Goal: Task Accomplishment & Management: Understand process/instructions

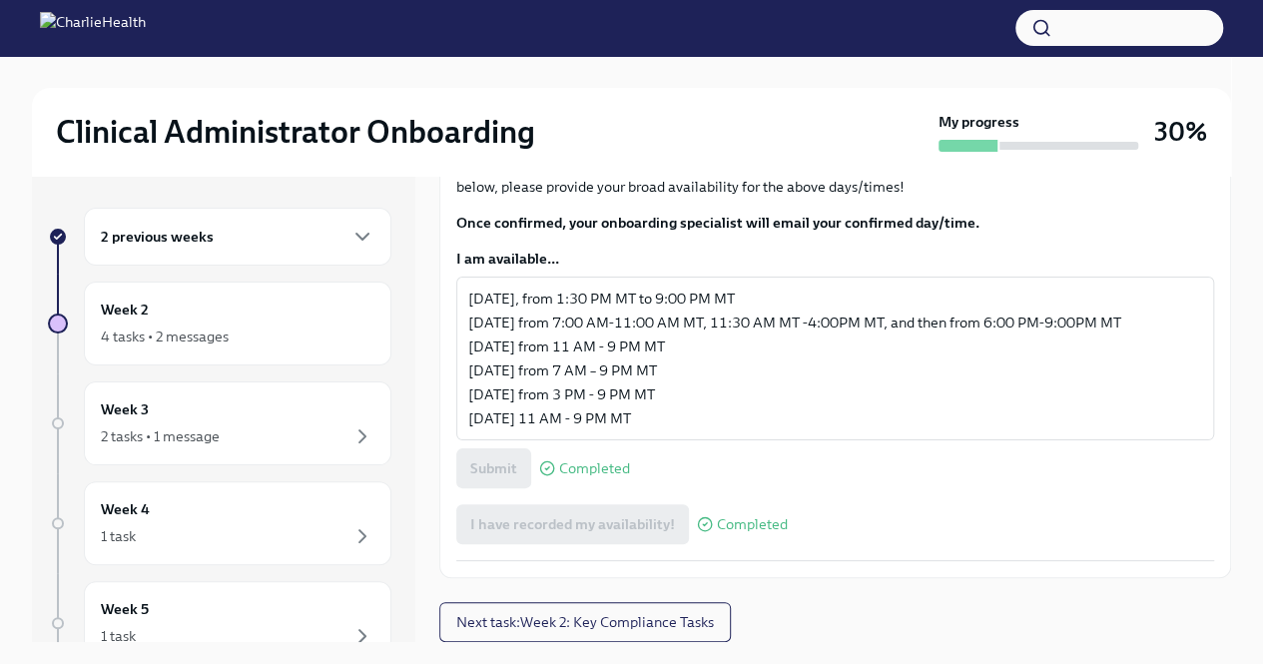
scroll to position [1368, 0]
click at [195, 247] on h6 "2 previous weeks" at bounding box center [157, 237] width 113 height 22
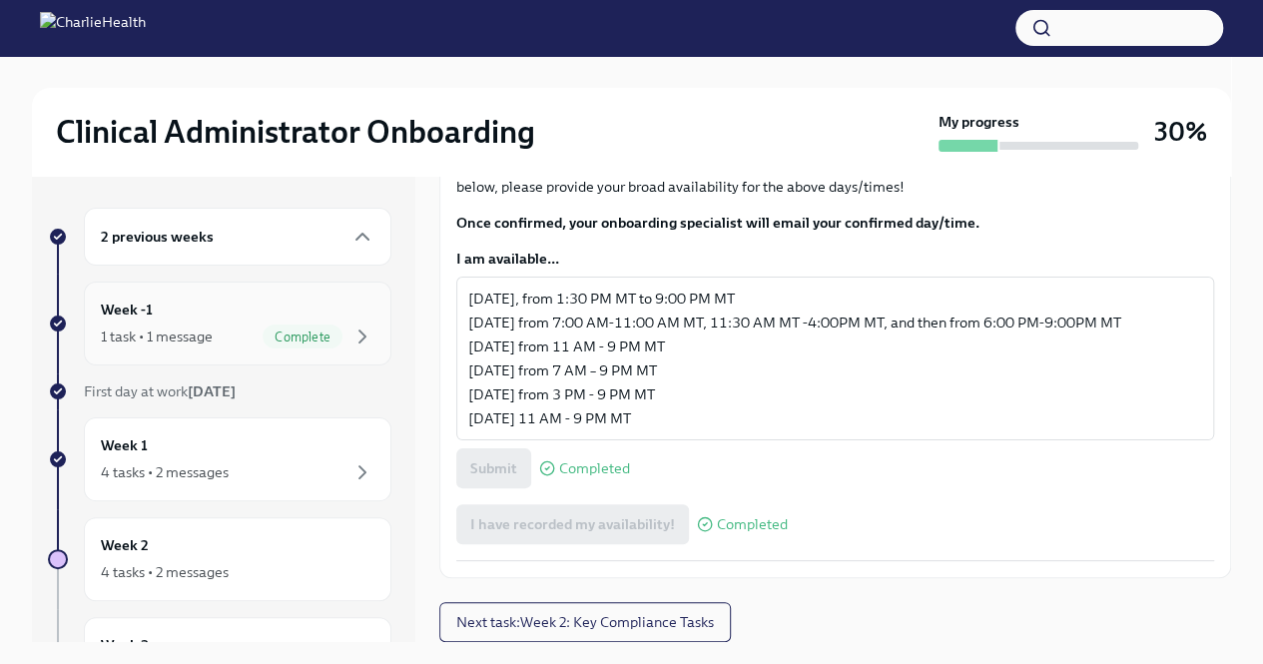
click at [198, 287] on div "Week -1 1 task • 1 message Complete" at bounding box center [237, 324] width 307 height 84
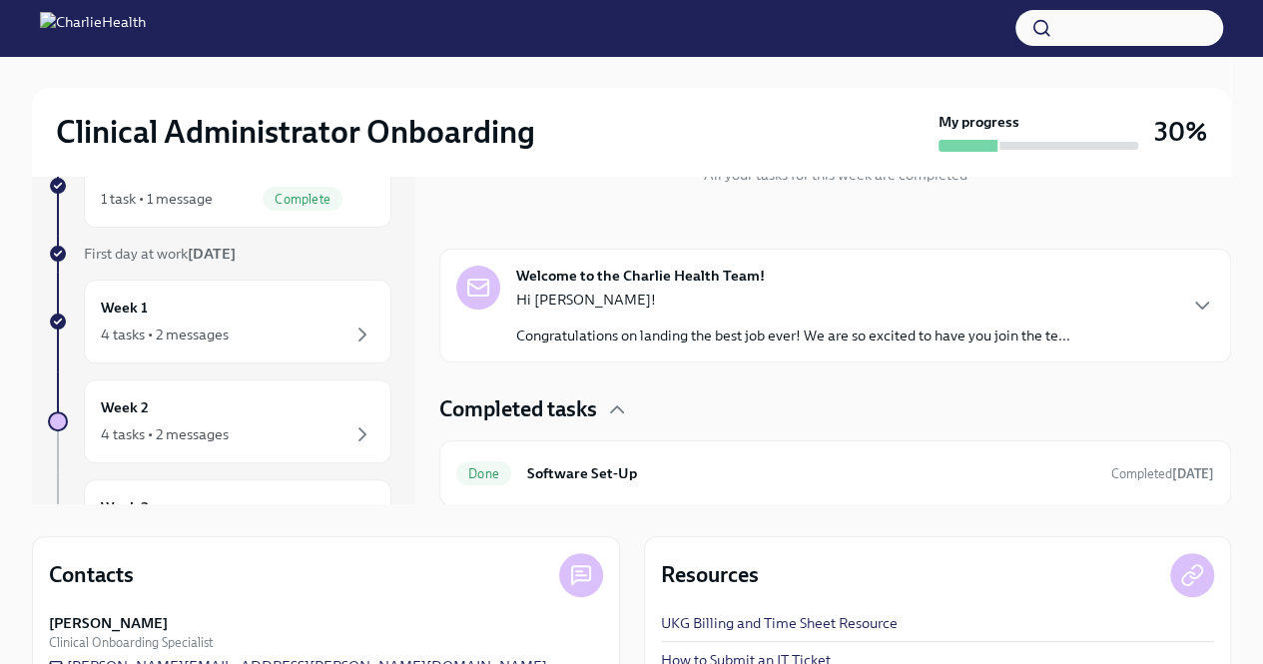
scroll to position [86, 0]
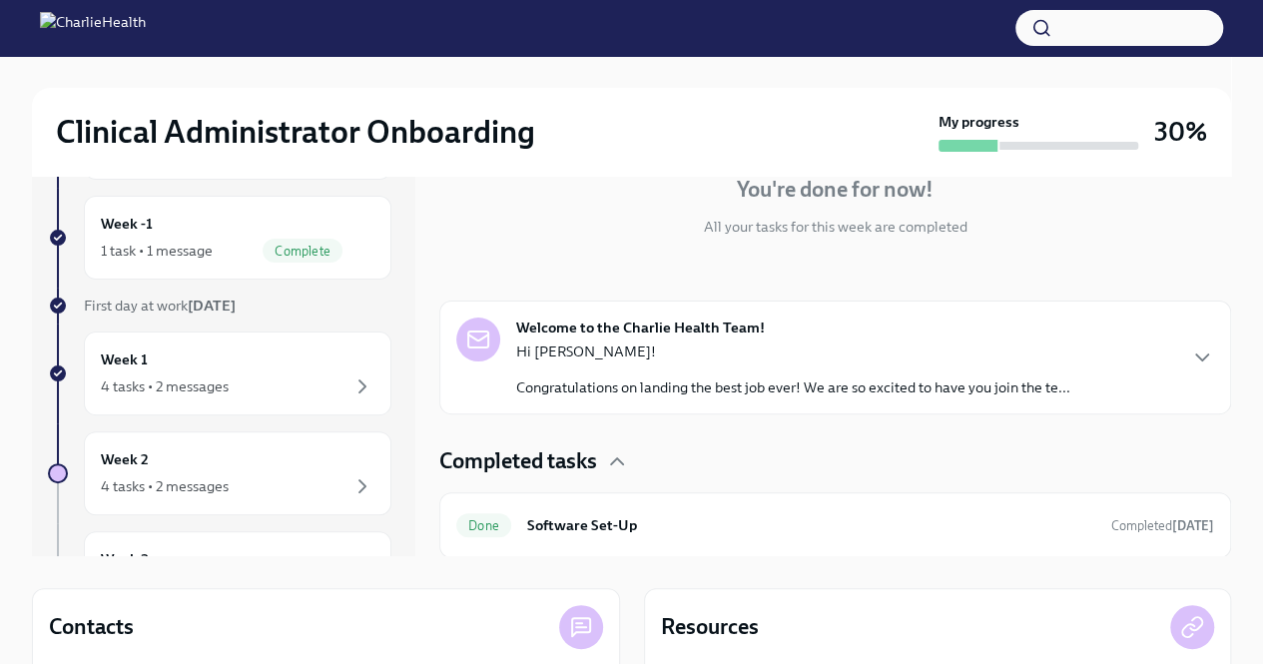
click at [708, 389] on p "Congratulations on landing the best job ever! We are so excited to have you joi…" at bounding box center [793, 387] width 554 height 20
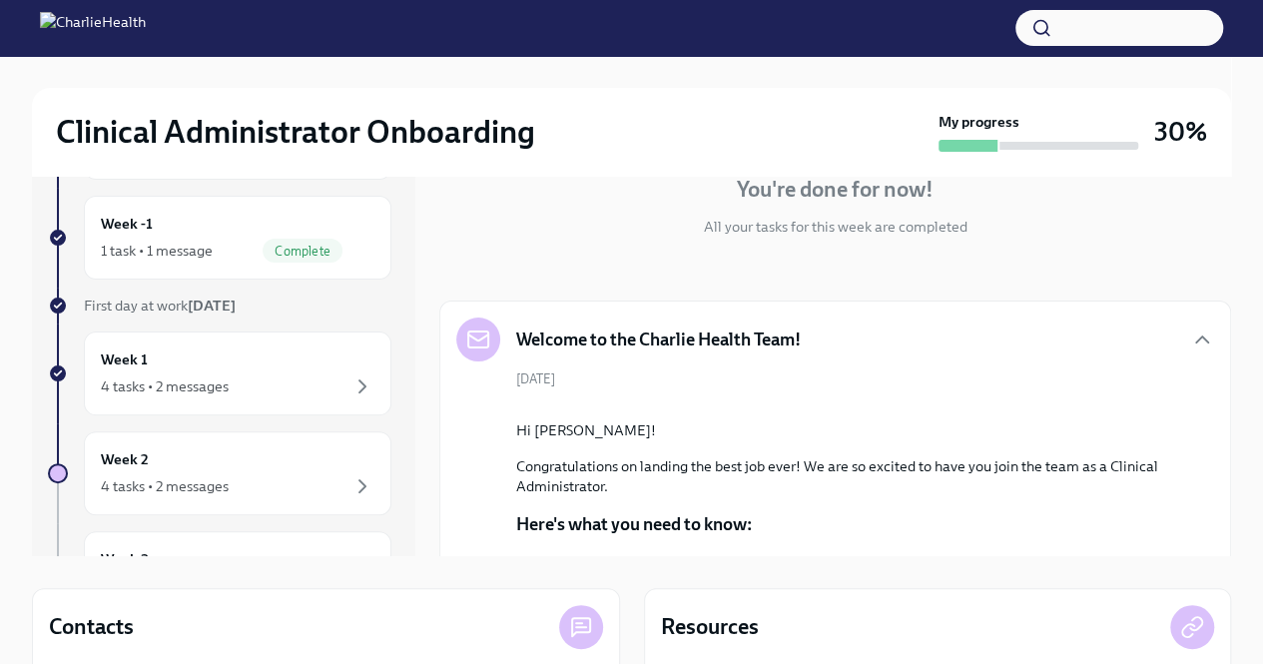
scroll to position [316, 0]
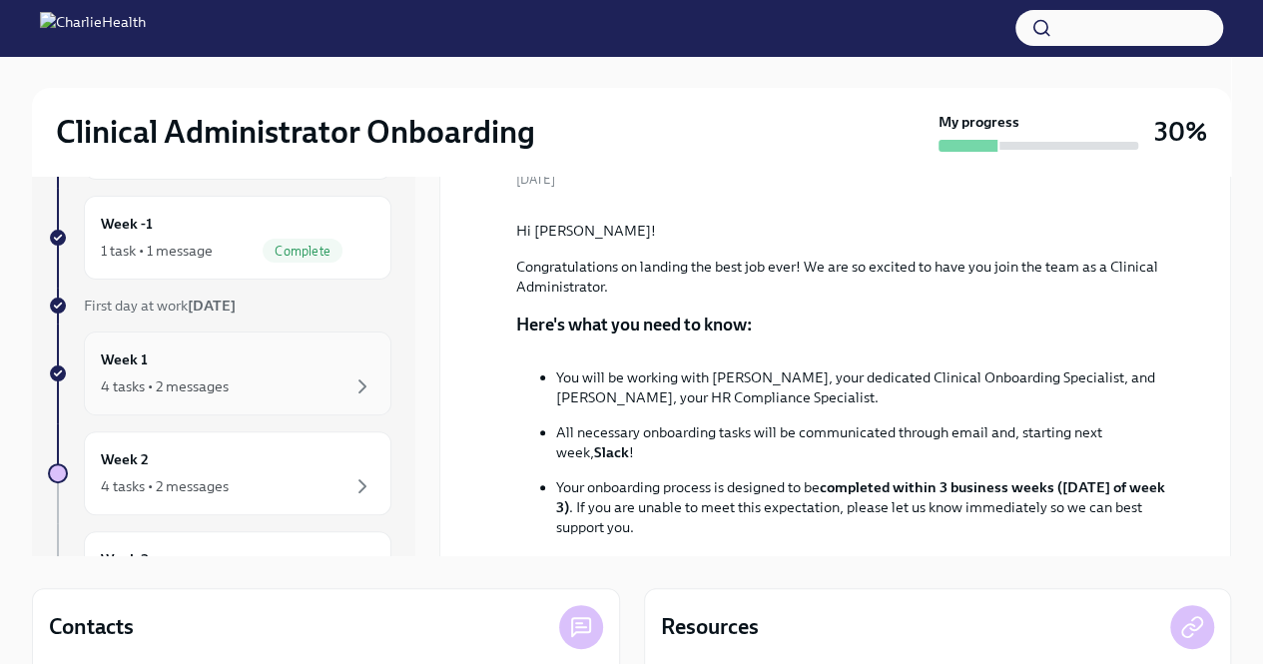
click at [194, 376] on div "4 tasks • 2 messages" at bounding box center [165, 386] width 128 height 20
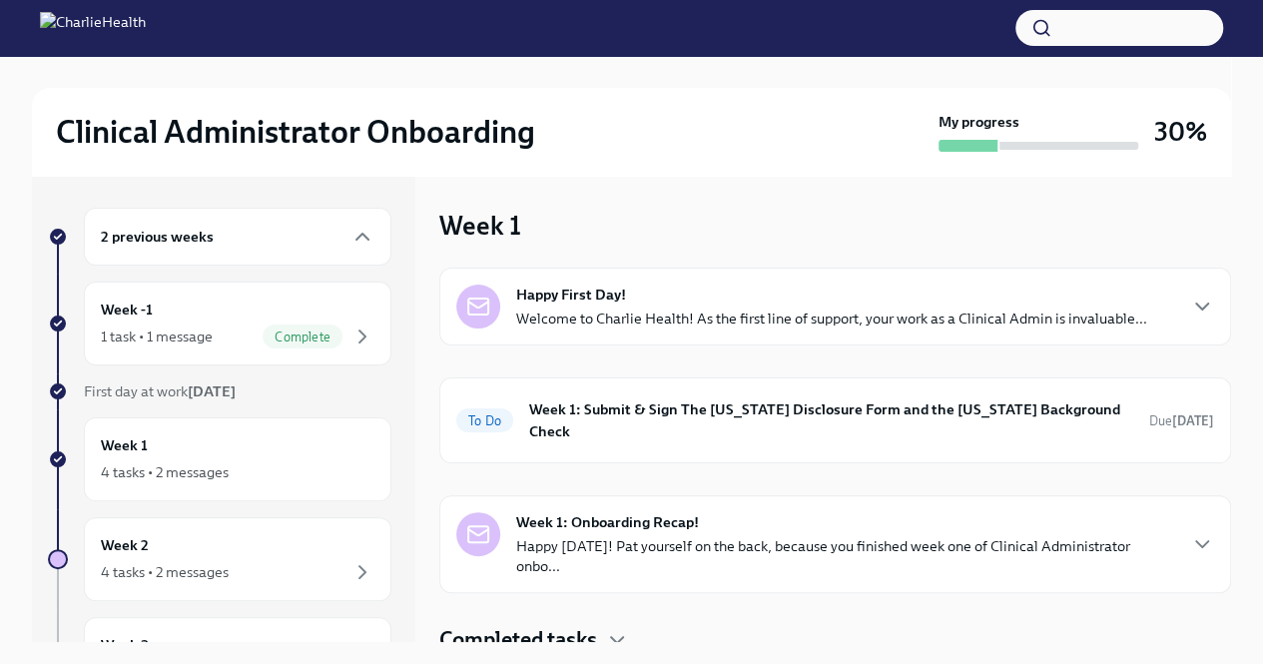
drag, startPoint x: 639, startPoint y: 312, endPoint x: 599, endPoint y: 235, distance: 87.5
click at [599, 235] on div "Week 1 Happy First Day! Welcome to Charlie Health! As the first line of support…" at bounding box center [835, 431] width 792 height 447
click at [822, 287] on div "Happy First Day! Welcome to Charlie Health! As the first line of support, your …" at bounding box center [831, 307] width 631 height 44
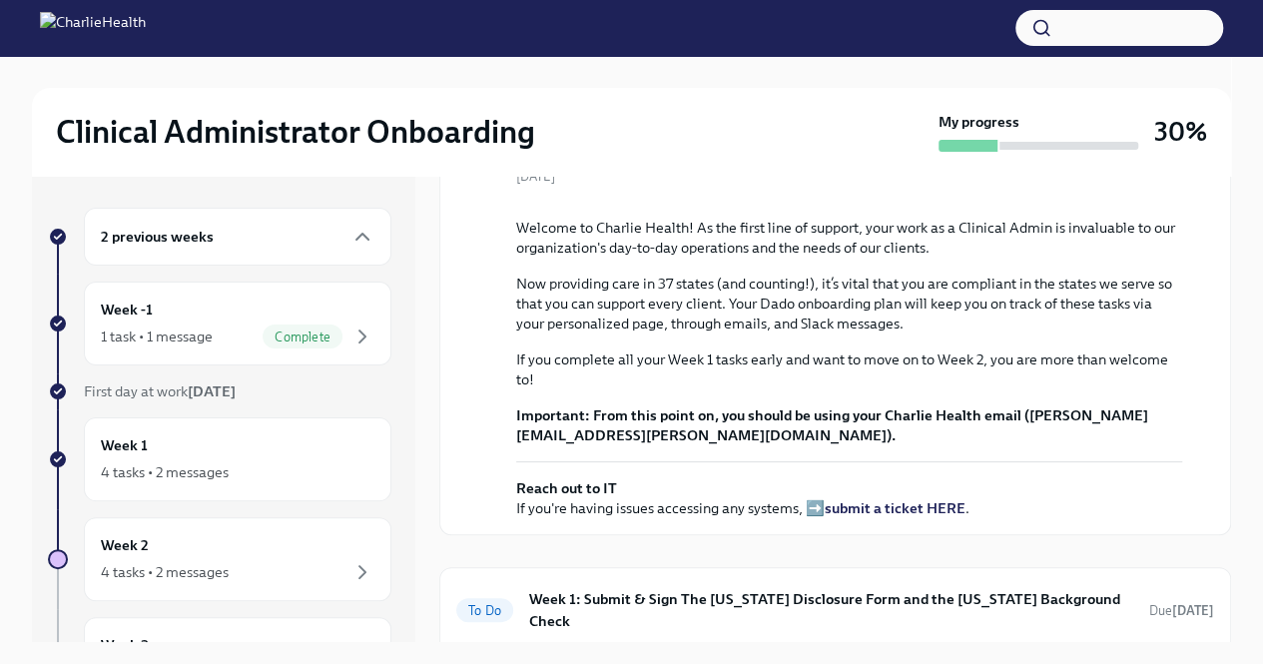
scroll to position [675, 0]
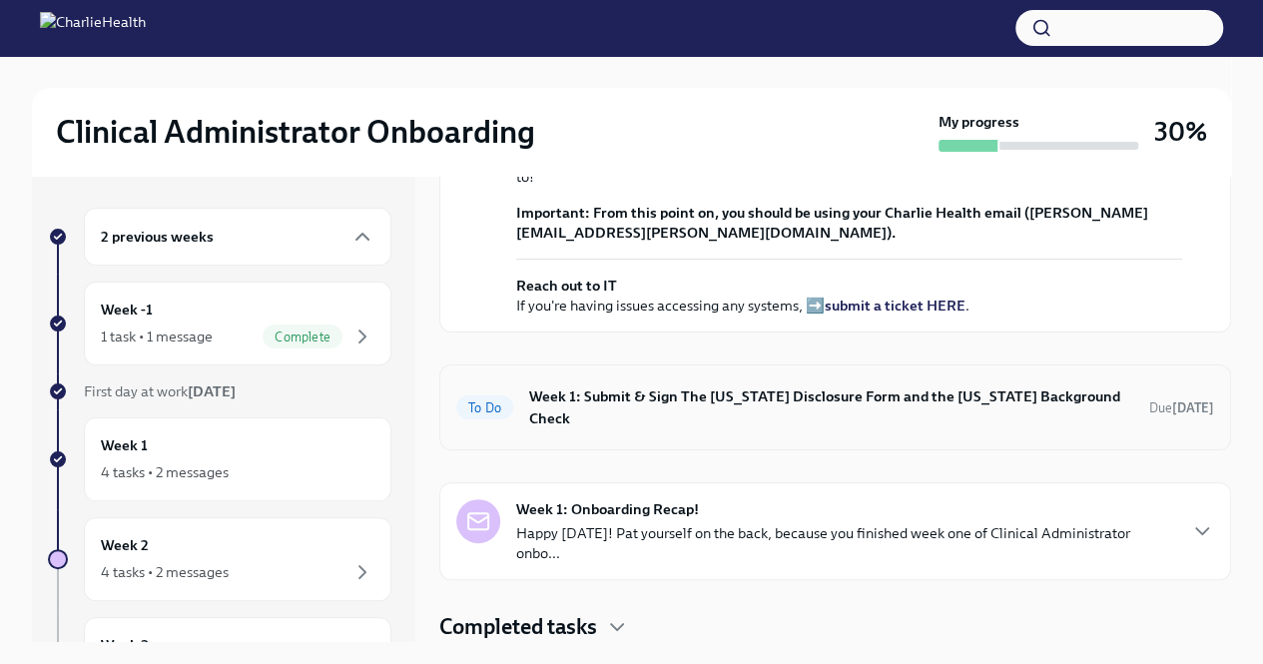
click at [647, 421] on h6 "Week 1: Submit & Sign The [US_STATE] Disclosure Form and the [US_STATE] Backgro…" at bounding box center [831, 407] width 604 height 44
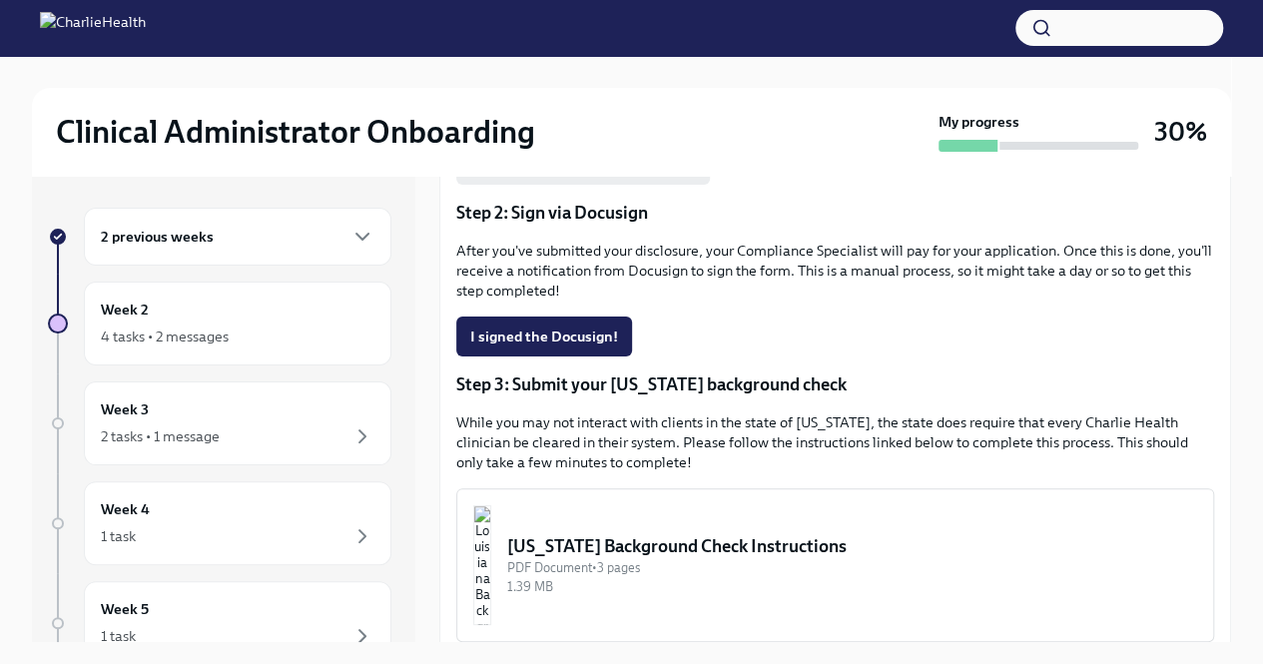
scroll to position [200, 0]
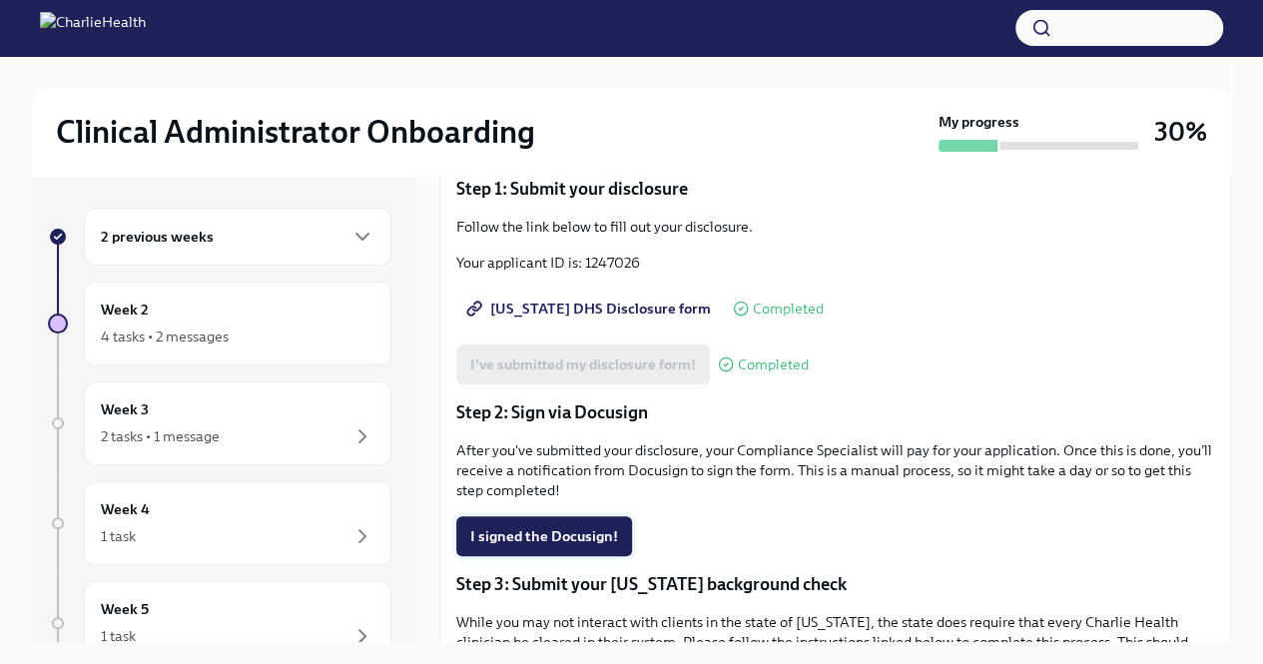
click at [508, 530] on span "I signed the Docusign!" at bounding box center [544, 536] width 148 height 20
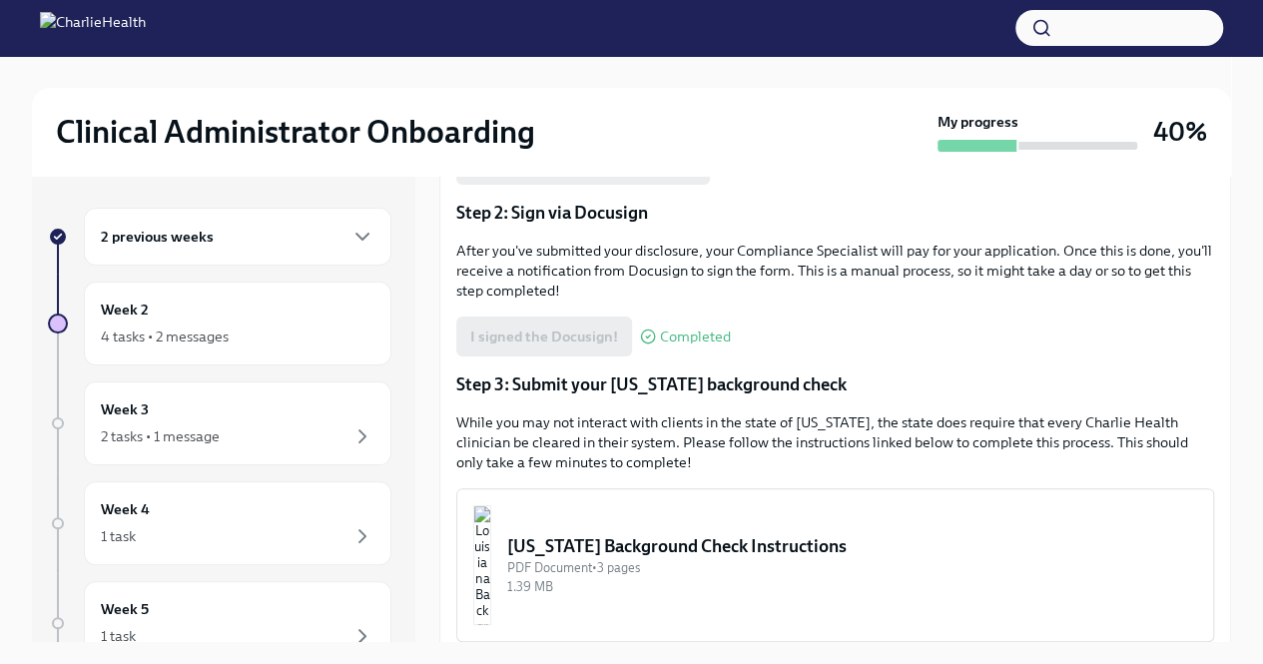
scroll to position [551, 0]
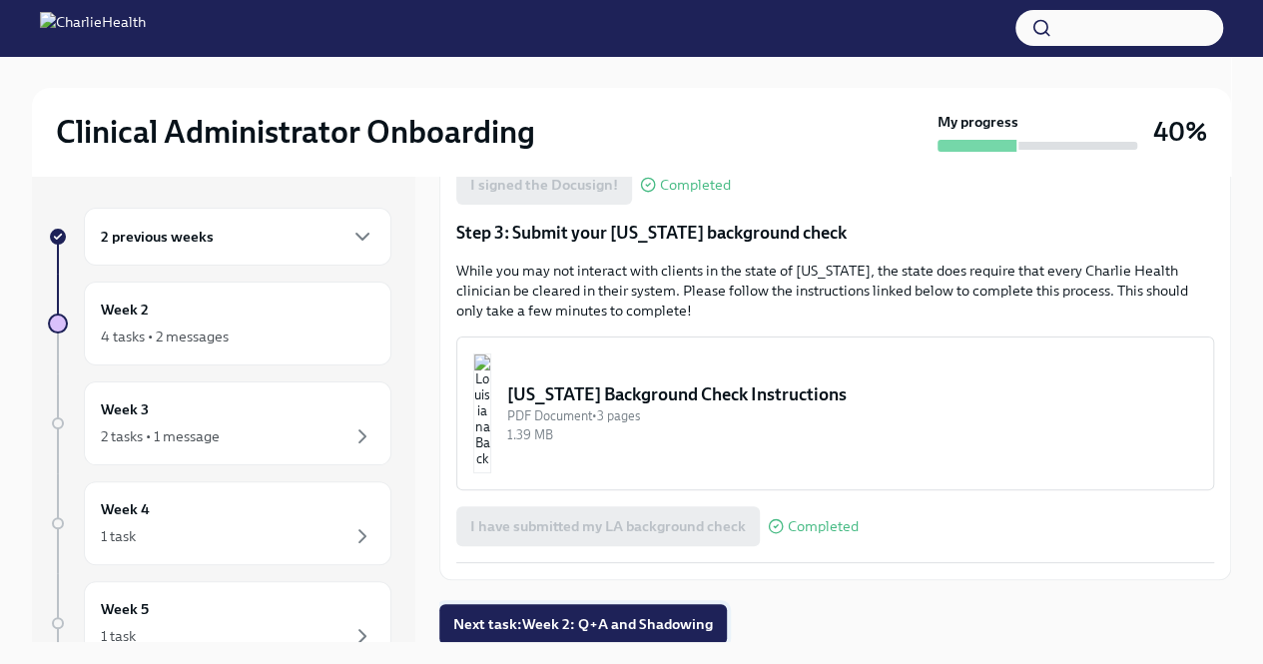
click at [679, 619] on span "Next task : Week 2: Q+A and Shadowing" at bounding box center [583, 624] width 260 height 20
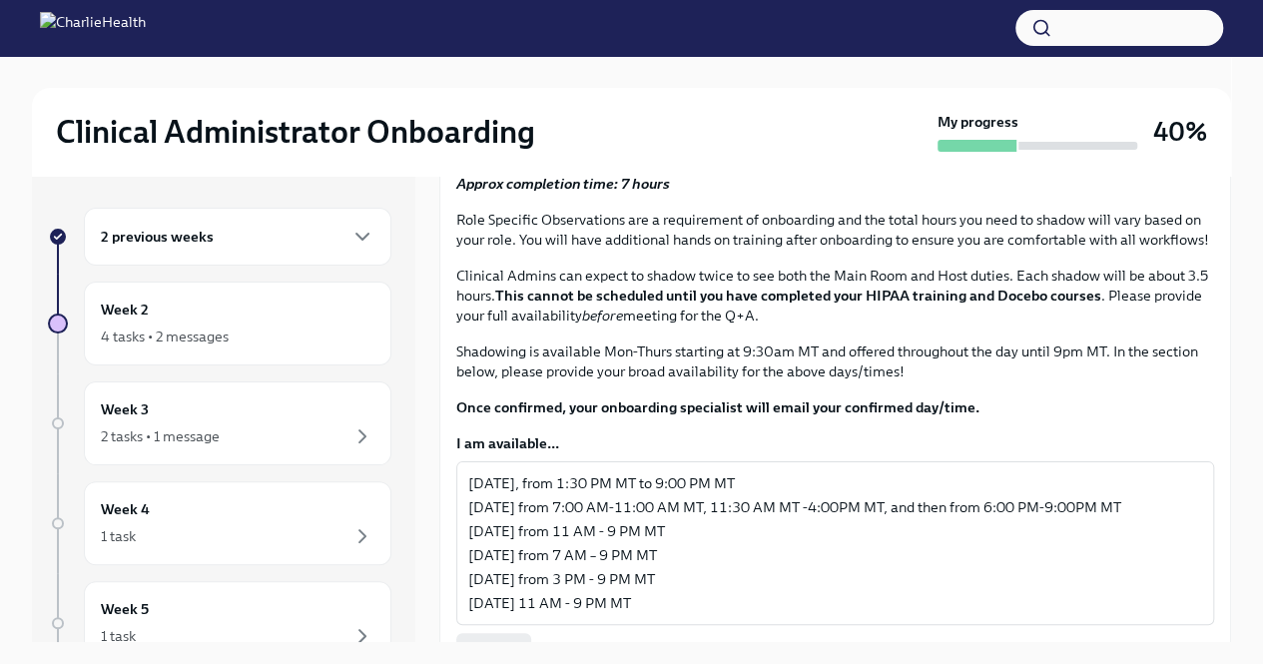
scroll to position [699, 0]
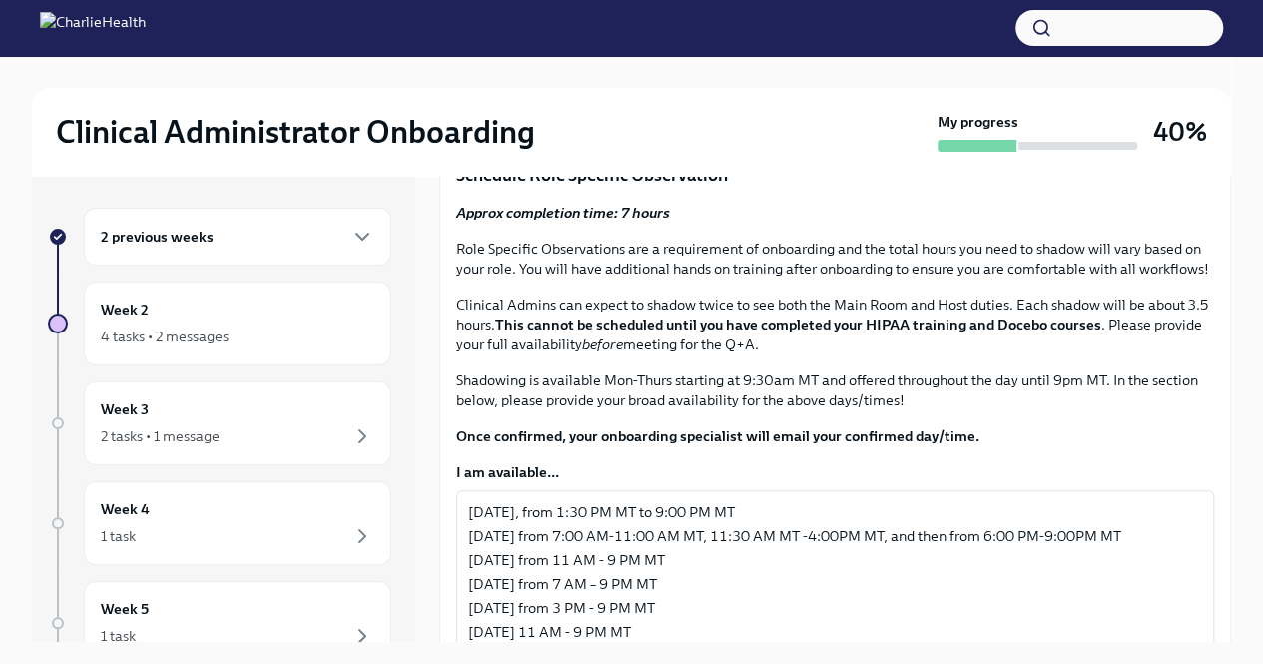
click at [465, 18] on p "❓This where the Q+A comes in! 📅" at bounding box center [835, 8] width 758 height 20
click at [686, 18] on p "❓This where the Q+A comes in! 📅" at bounding box center [835, 8] width 758 height 20
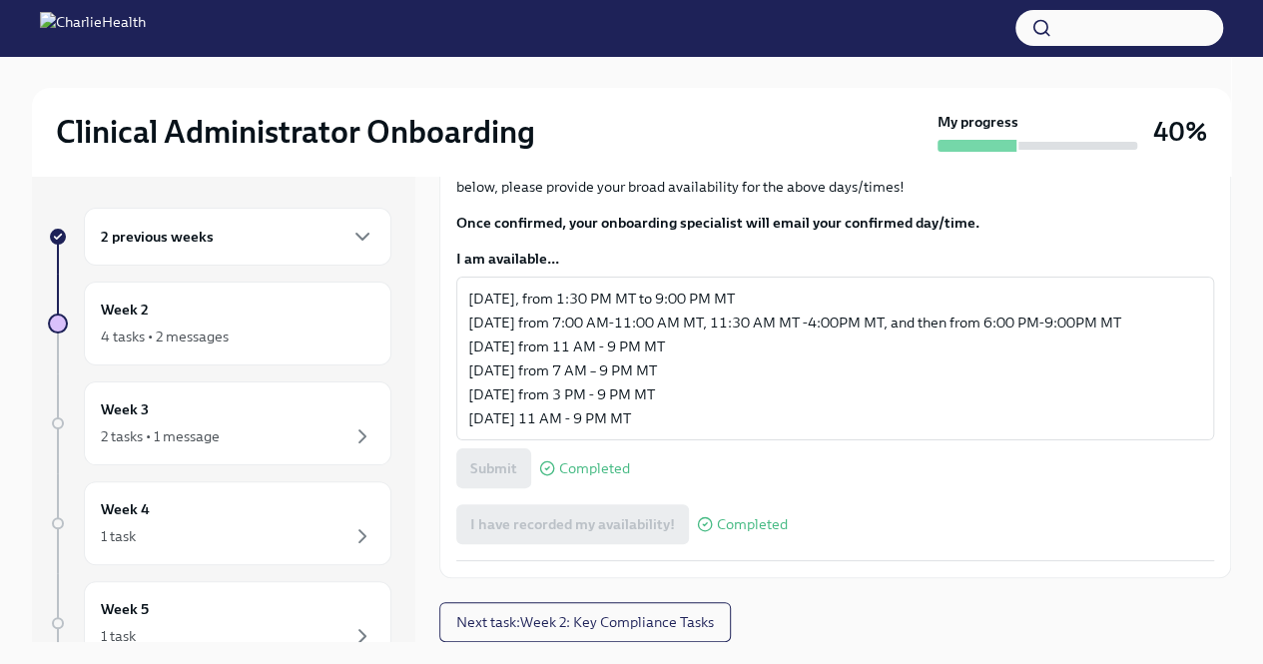
scroll to position [34, 0]
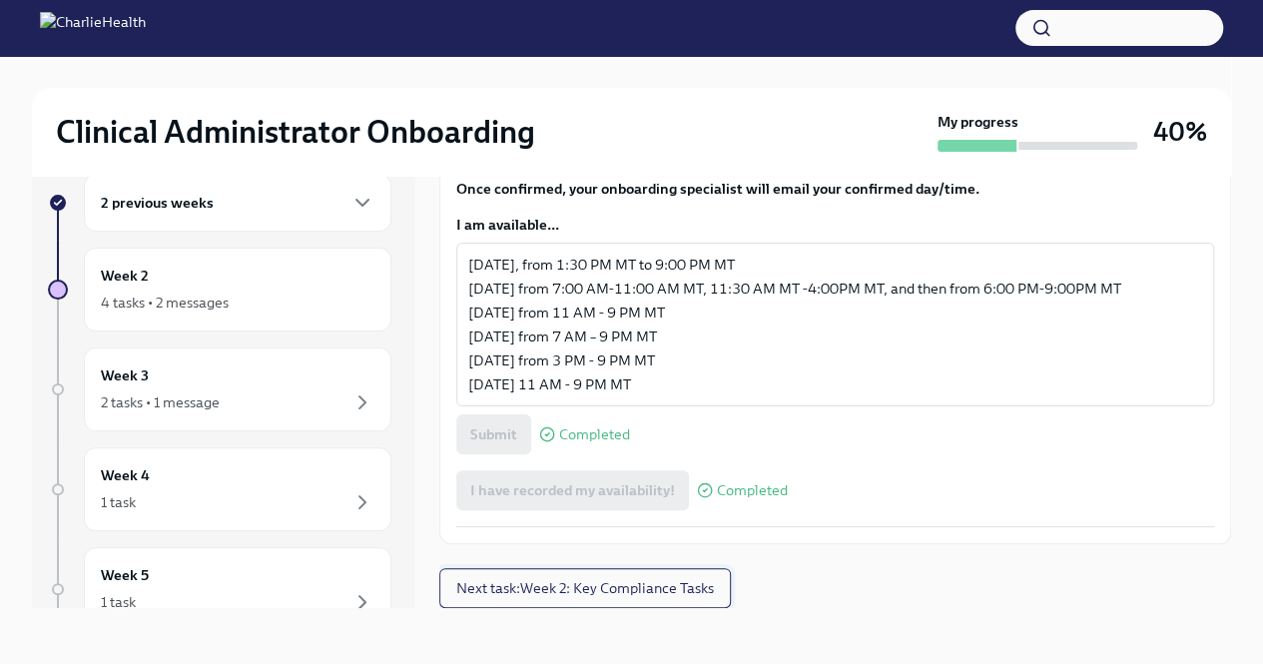
click at [558, 582] on span "Next task : Week 2: Key Compliance Tasks" at bounding box center [585, 588] width 258 height 20
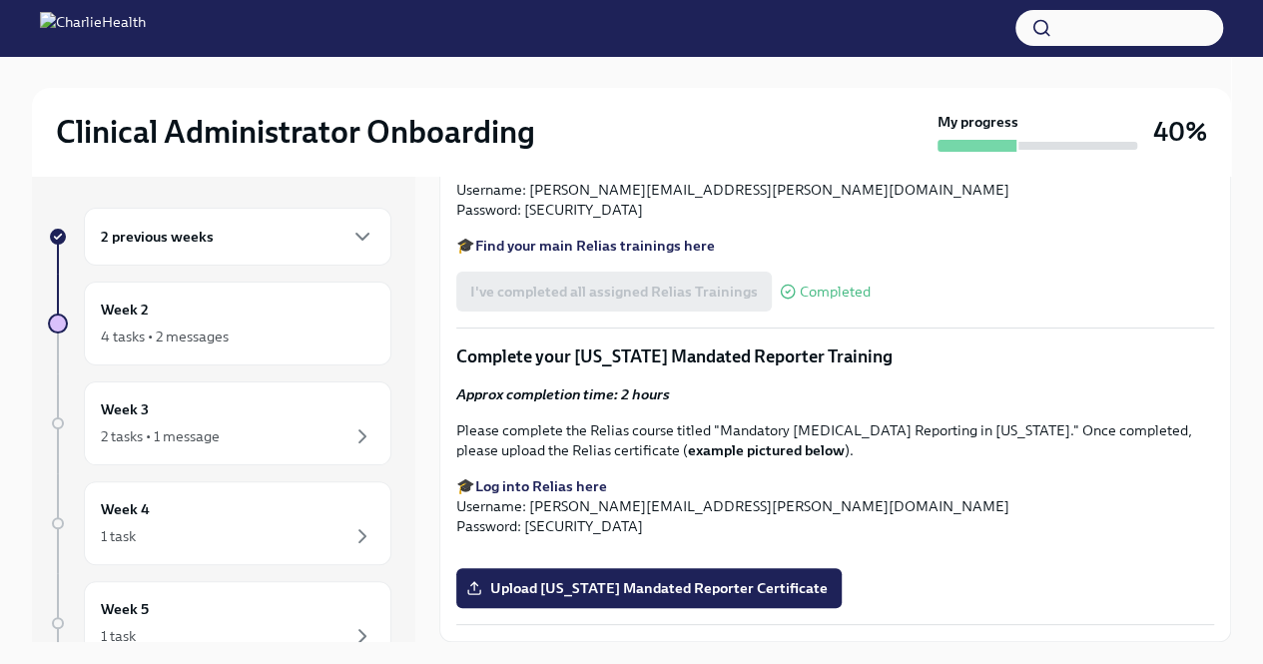
scroll to position [2038, 0]
click at [571, 477] on strong "Log into Relias here" at bounding box center [541, 486] width 132 height 18
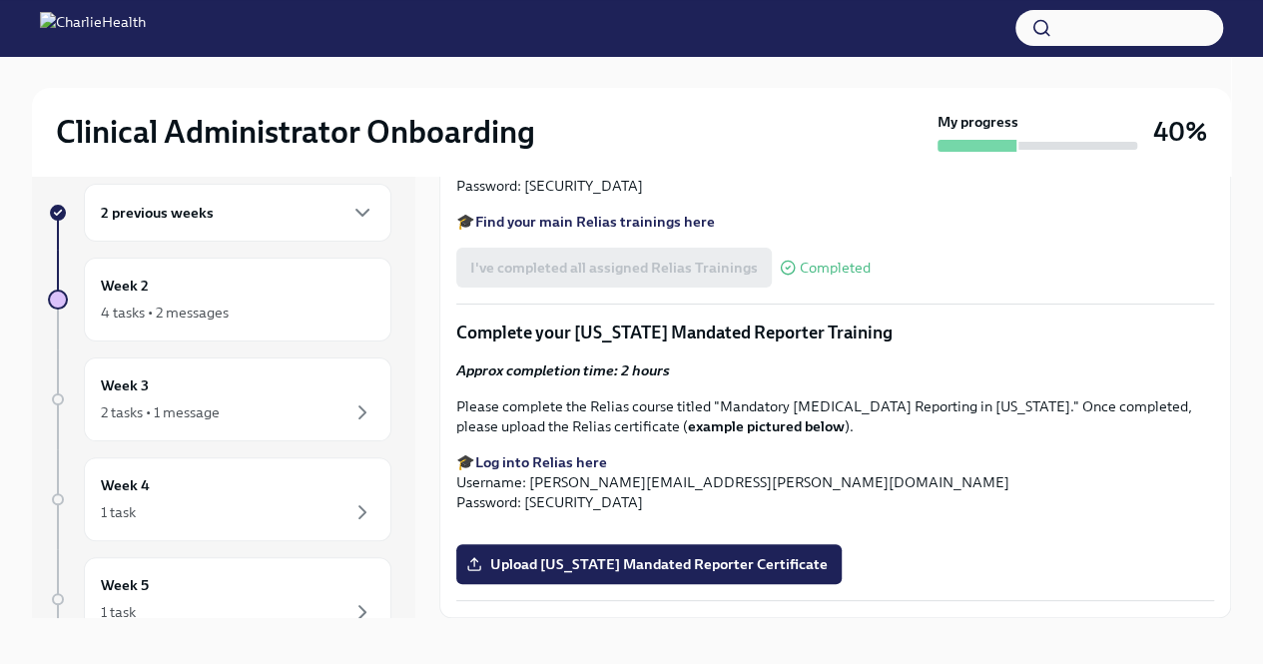
scroll to position [34, 0]
